Goal: Task Accomplishment & Management: Complete application form

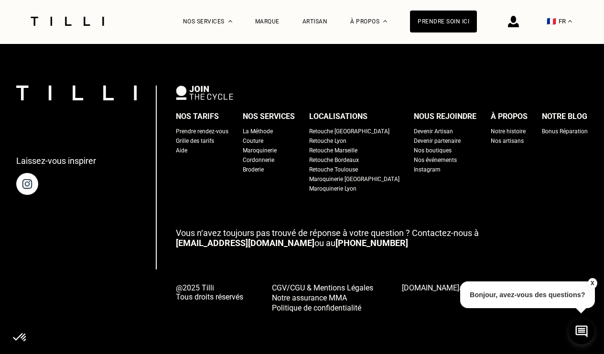
scroll to position [2964, 0]
click at [415, 142] on div "Devenir partenaire" at bounding box center [437, 141] width 47 height 10
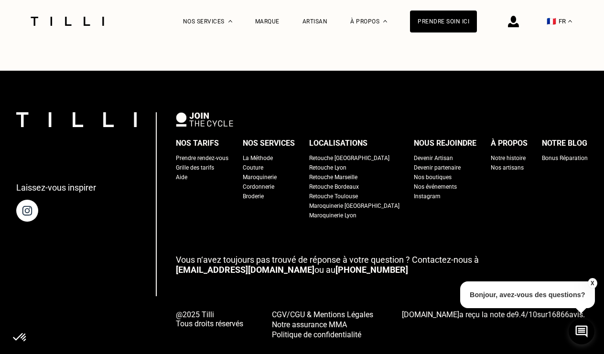
scroll to position [3788, 0]
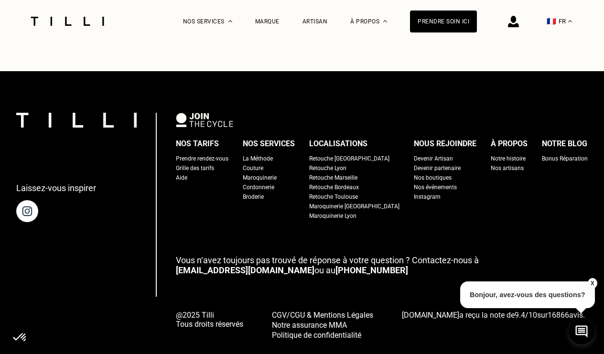
click at [419, 154] on div "Devenir Artisan" at bounding box center [433, 159] width 39 height 10
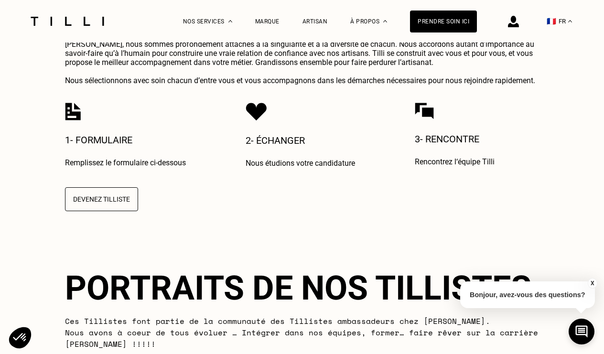
scroll to position [2277, 0]
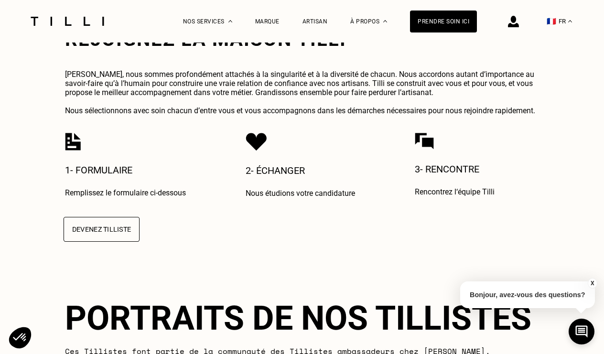
click at [97, 217] on button "Devenez Tilliste" at bounding box center [102, 229] width 76 height 25
select select "FR"
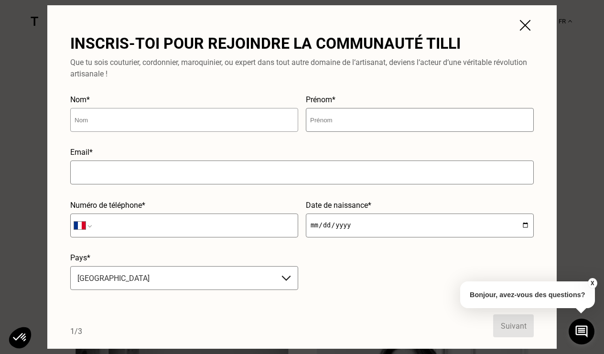
scroll to position [2364, 0]
click at [529, 22] on img at bounding box center [525, 25] width 17 height 17
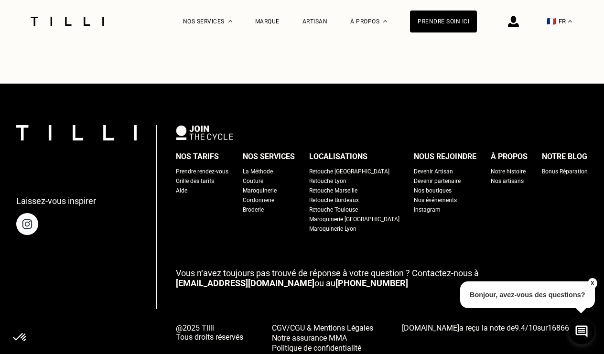
scroll to position [3769, 0]
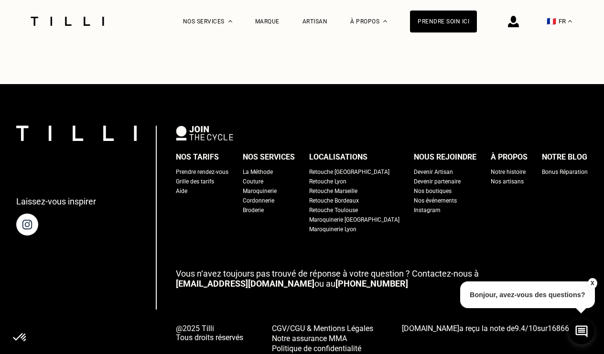
click at [593, 280] on button "X" at bounding box center [592, 283] width 10 height 11
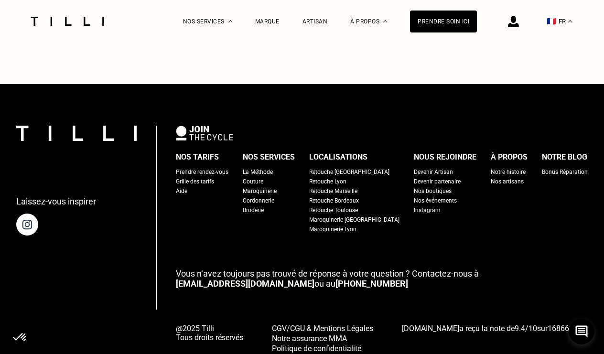
click at [347, 167] on div "Retouche [GEOGRAPHIC_DATA]" at bounding box center [349, 172] width 80 height 10
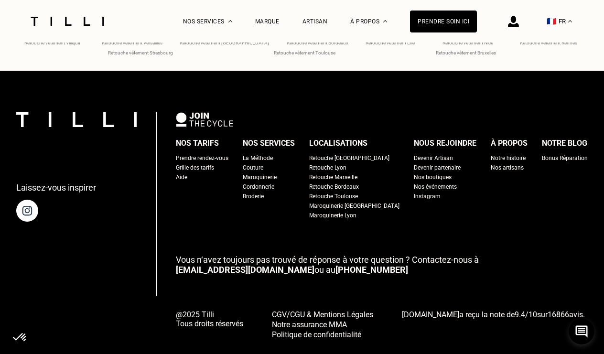
scroll to position [3989, 0]
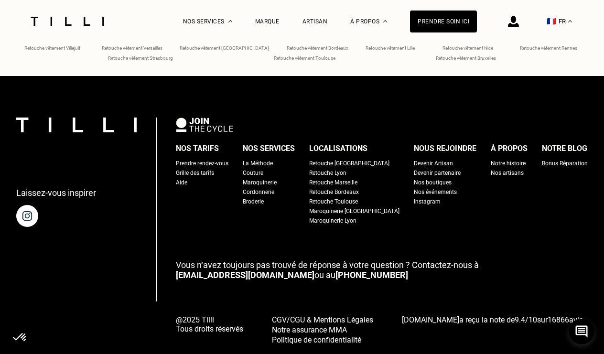
click at [414, 159] on div "Devenir Artisan" at bounding box center [433, 164] width 39 height 10
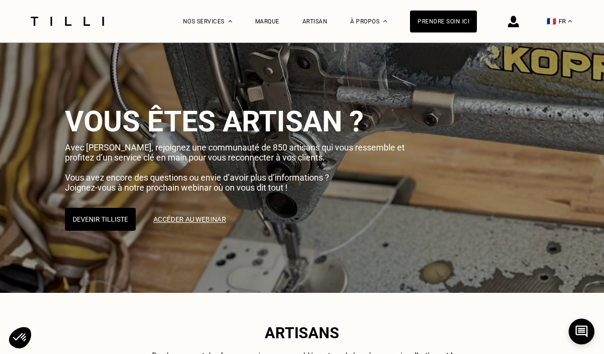
click at [174, 220] on link "Accéder au webinar" at bounding box center [189, 219] width 88 height 24
click at [97, 214] on button "Devenir Tilliste" at bounding box center [101, 219] width 74 height 24
select select "FR"
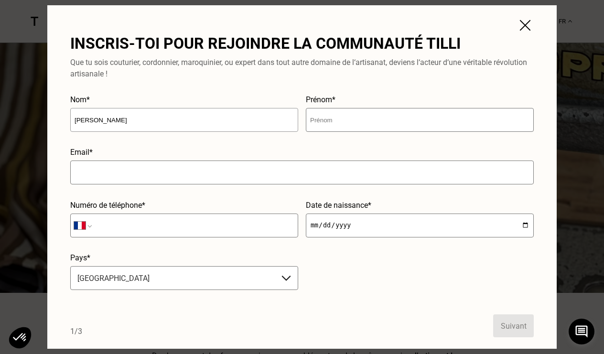
type input "[PERSON_NAME]"
drag, startPoint x: 158, startPoint y: 117, endPoint x: 1, endPoint y: 116, distance: 156.3
click at [1, 116] on div "Inscris-toi pour rejoindre la communauté Tilli Que tu sois couturier, cordonnie…" at bounding box center [302, 177] width 604 height 354
type input "f"
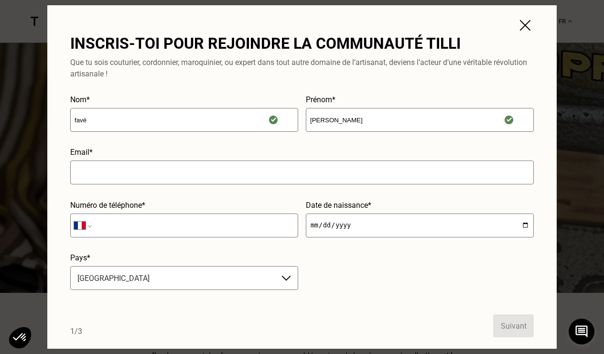
type input "favé"
type input "[EMAIL_ADDRESS][PERSON_NAME][DOMAIN_NAME]"
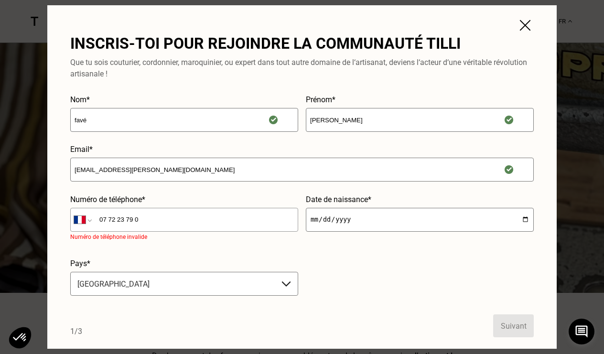
type input "07 72 23 79 01"
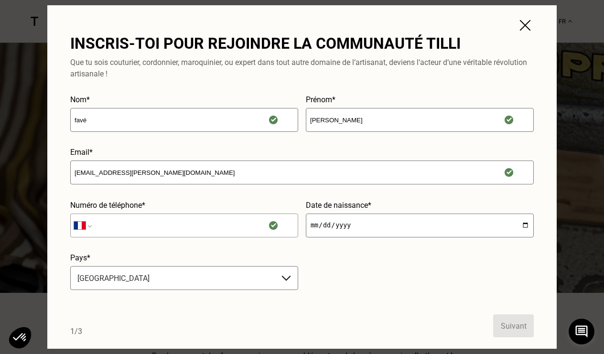
type input "07 72 23 79 01"
click at [353, 226] on input "date" at bounding box center [420, 226] width 228 height 24
click at [325, 225] on input "date" at bounding box center [420, 226] width 228 height 24
click at [336, 225] on input "date" at bounding box center [420, 226] width 228 height 24
type input "[DATE]"
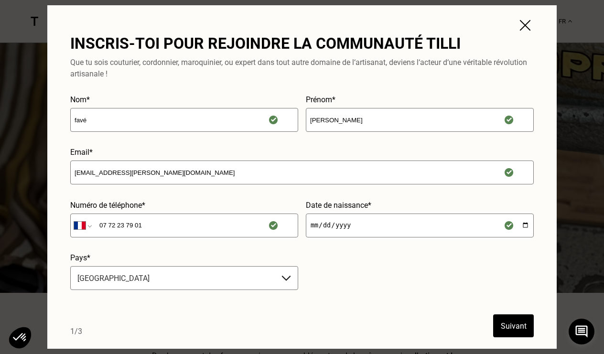
click at [432, 276] on form "Nom* favé Prénom* [PERSON_NAME] Email* [EMAIL_ADDRESS][PERSON_NAME][DOMAIN_NAME…" at bounding box center [302, 216] width 464 height 242
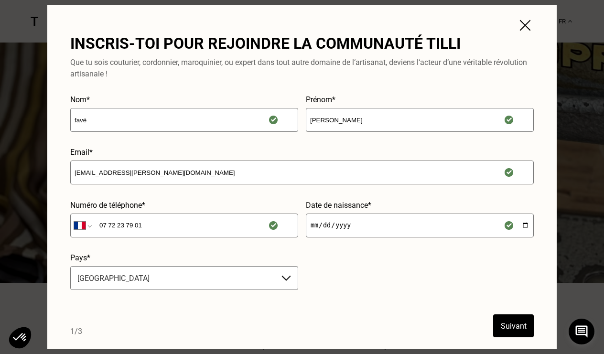
click at [509, 320] on button "Suivant" at bounding box center [513, 325] width 41 height 23
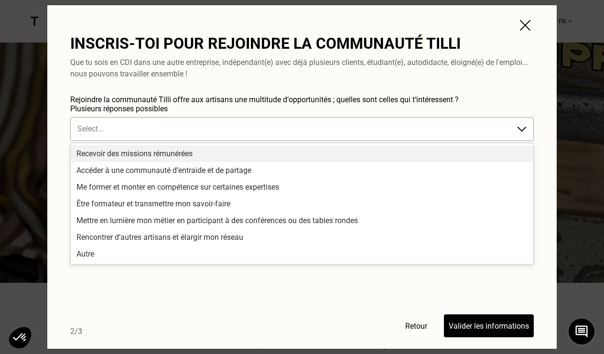
click at [133, 131] on div at bounding box center [292, 128] width 430 height 11
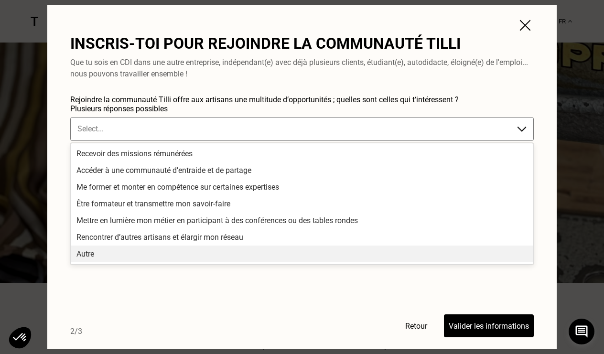
click at [85, 293] on form "Rejoindre la communauté Tilli offre aux artisans une multitude d‘opportunités ;…" at bounding box center [302, 216] width 464 height 242
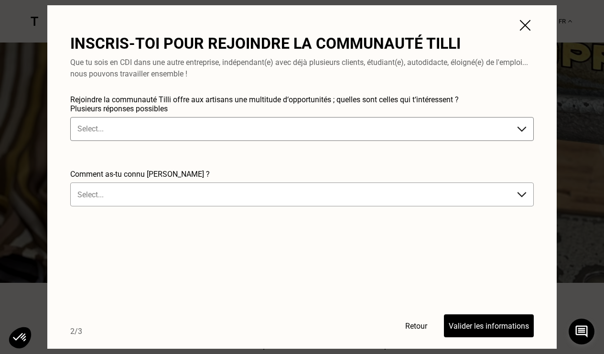
click at [125, 198] on div at bounding box center [292, 194] width 430 height 11
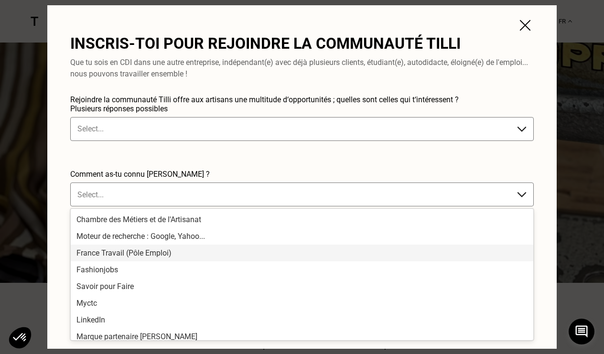
scroll to position [90, 0]
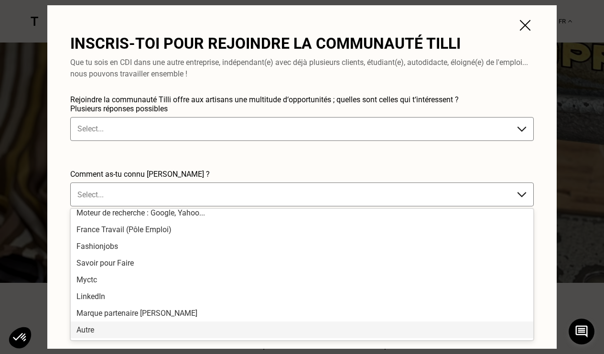
click at [88, 333] on div "Autre" at bounding box center [302, 330] width 463 height 17
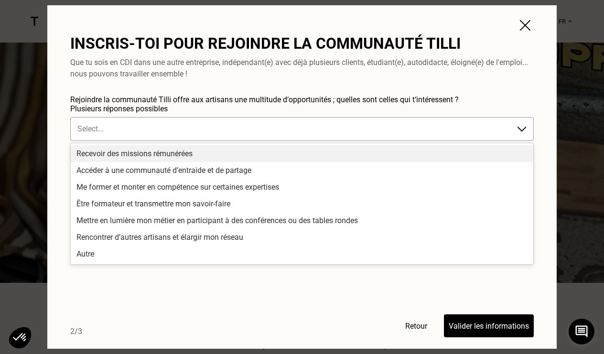
click at [148, 121] on div "Select..." at bounding box center [293, 128] width 440 height 15
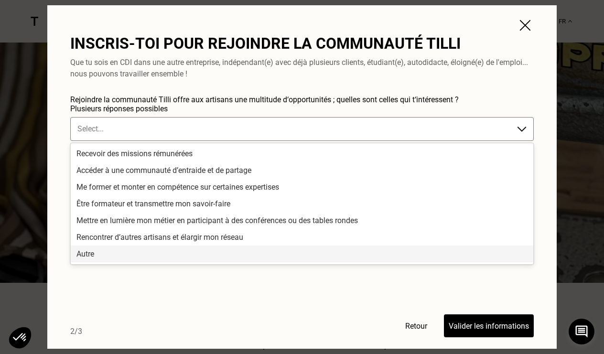
scroll to position [10, 0]
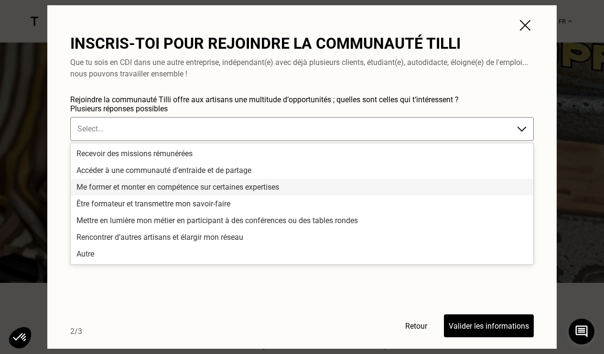
click at [122, 190] on div "Me former et monter en compétence sur certaines expertises" at bounding box center [302, 187] width 463 height 17
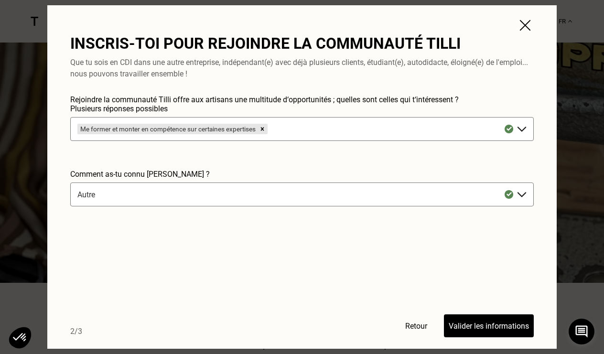
click at [479, 322] on button "Valider les informations" at bounding box center [489, 325] width 90 height 23
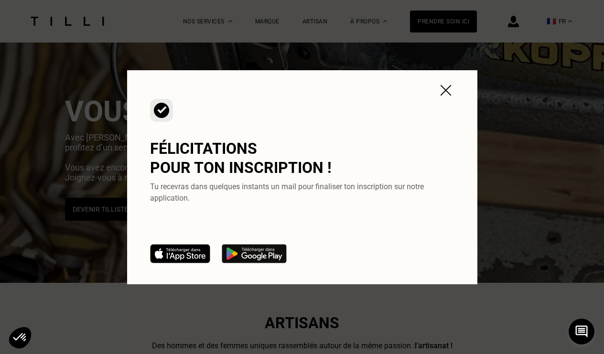
click at [447, 89] on img at bounding box center [445, 90] width 17 height 17
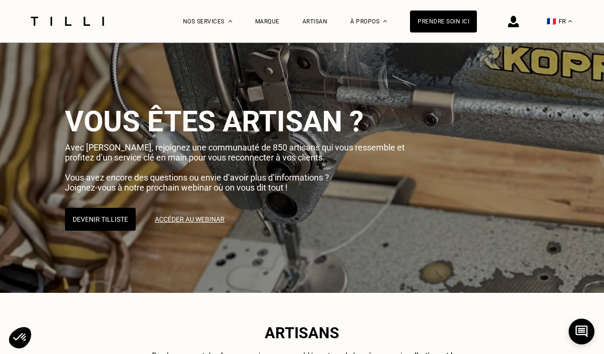
scroll to position [0, 0]
